Goal: Navigation & Orientation: Find specific page/section

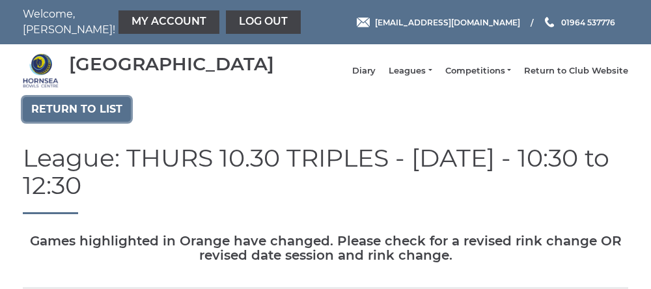
click at [60, 118] on link "Return to list" at bounding box center [77, 109] width 108 height 25
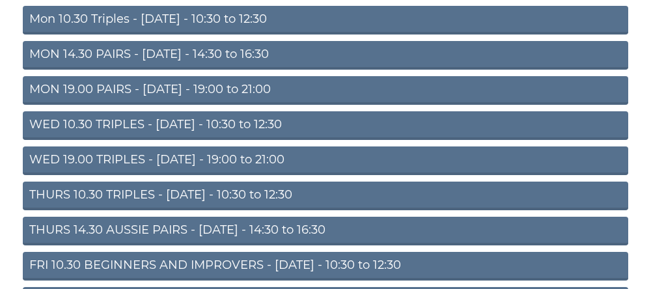
scroll to position [167, 0]
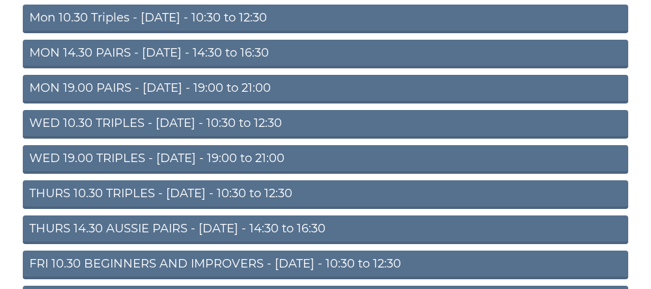
click at [115, 241] on link "THURS 14.30 AUSSIE PAIRS - [DATE] - 14:30 to 16:30" at bounding box center [326, 230] width 606 height 29
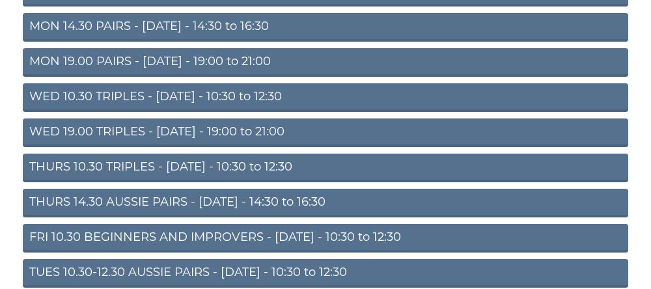
scroll to position [222, 0]
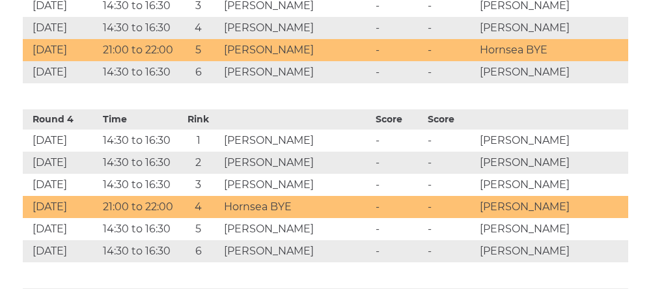
scroll to position [1137, 0]
